Goal: Book appointment/travel/reservation

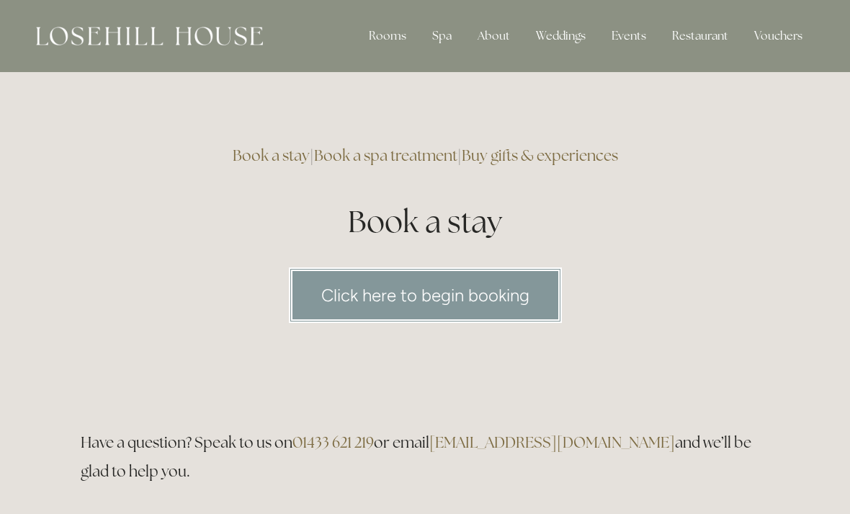
click at [439, 33] on div "Spa" at bounding box center [442, 36] width 42 height 29
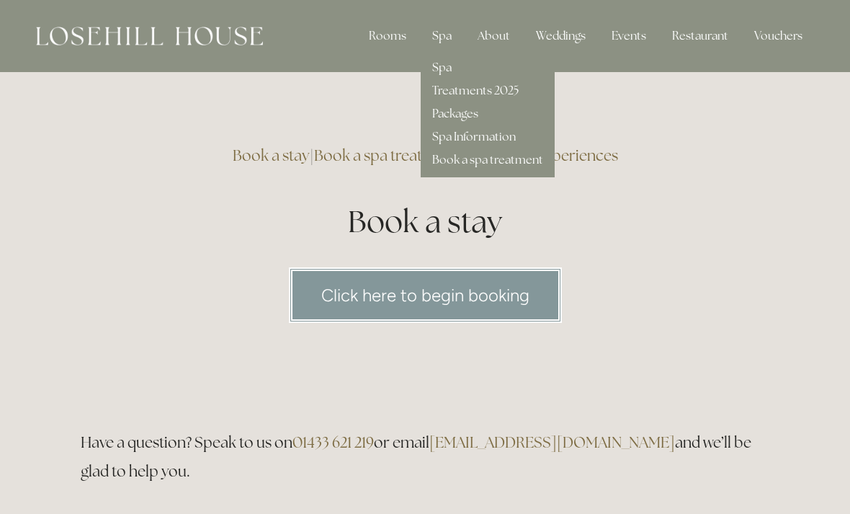
click at [449, 75] on link "Spa" at bounding box center [441, 67] width 19 height 15
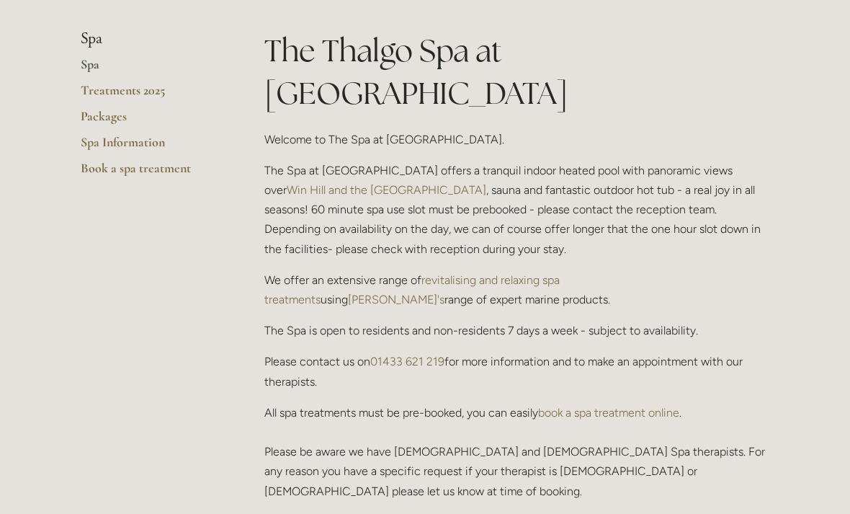
scroll to position [342, 0]
click at [97, 118] on link "Packages" at bounding box center [150, 121] width 138 height 26
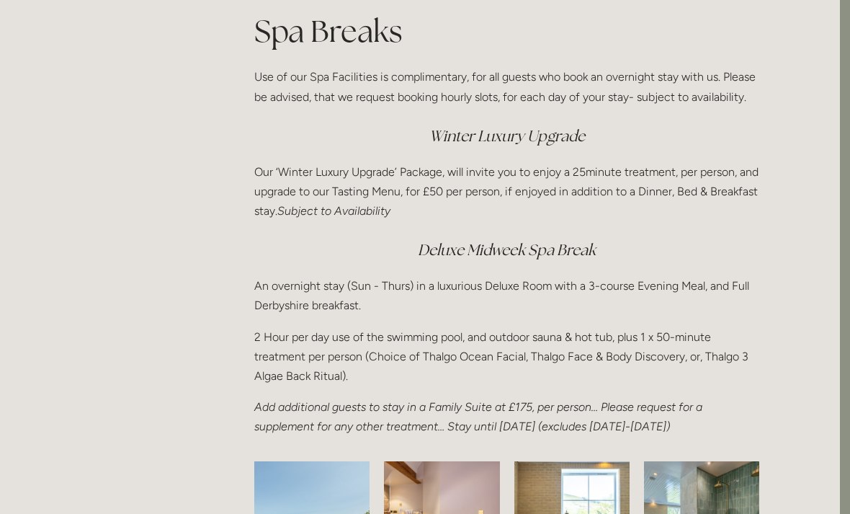
scroll to position [1891, 10]
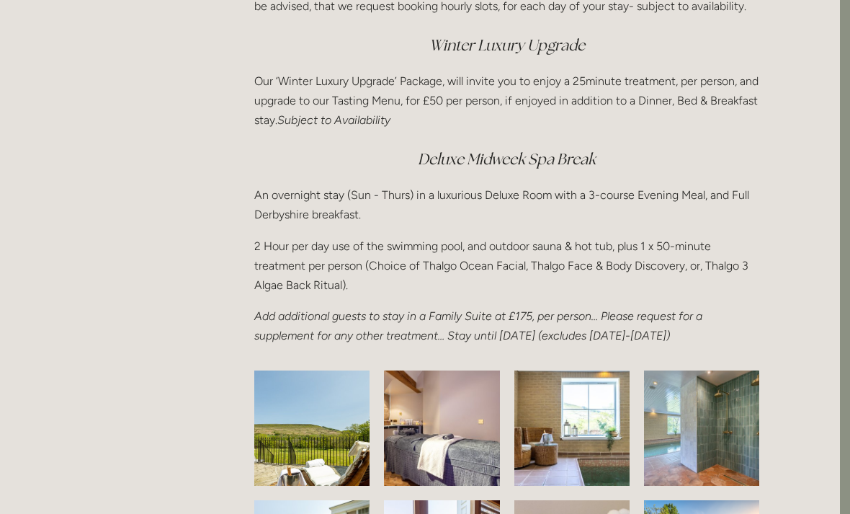
click at [435, 480] on html "Rooms Rooms Your Stay Book a stay Offers Spa Spa About" at bounding box center [415, 32] width 850 height 4026
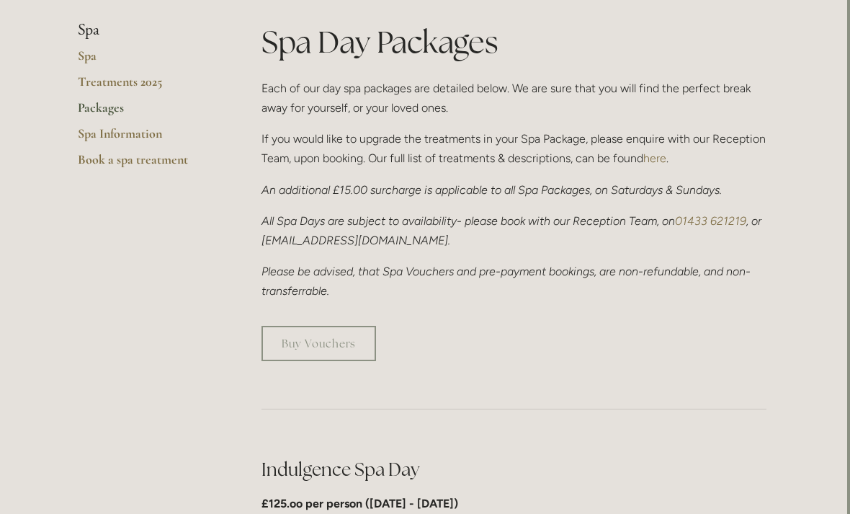
scroll to position [351, 4]
click at [105, 158] on link "Book a spa treatment" at bounding box center [146, 164] width 138 height 26
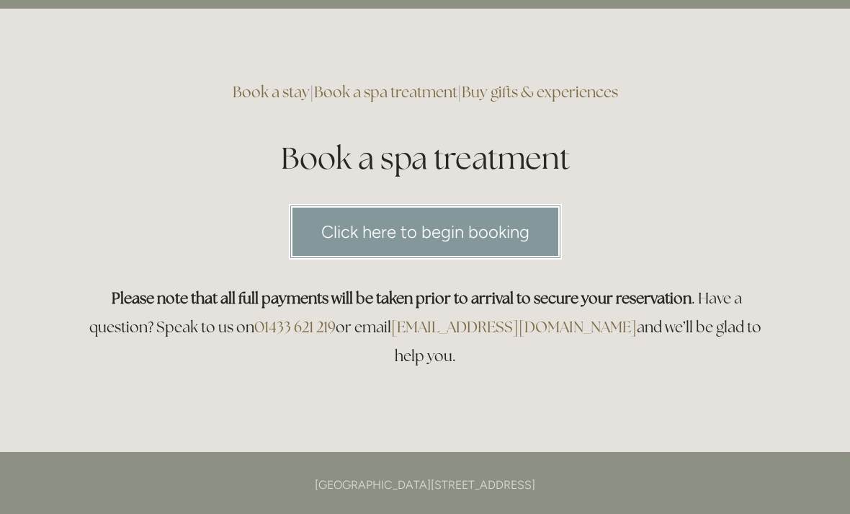
scroll to position [67, 0]
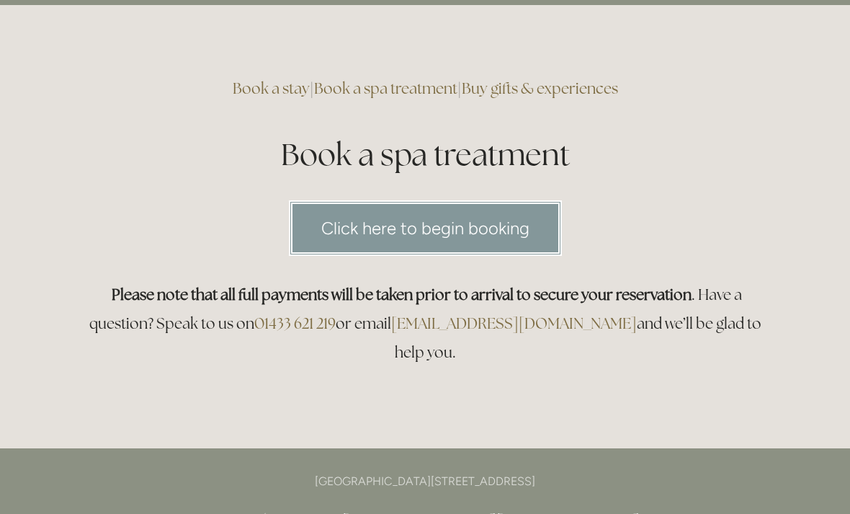
click at [523, 236] on link "Click here to begin booking" at bounding box center [425, 227] width 273 height 55
